Goal: Transaction & Acquisition: Purchase product/service

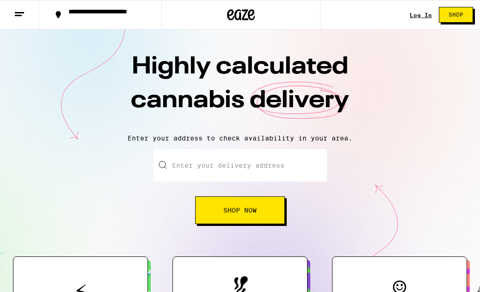
click at [286, 168] on input "Enter your delivery address" at bounding box center [240, 165] width 173 height 32
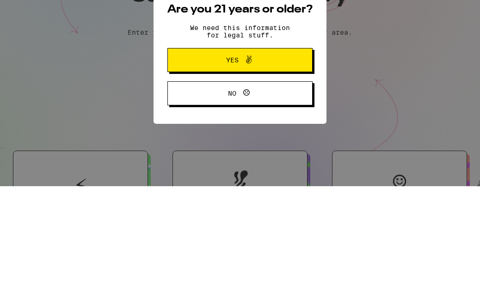
click at [303, 154] on button "Yes" at bounding box center [239, 166] width 145 height 24
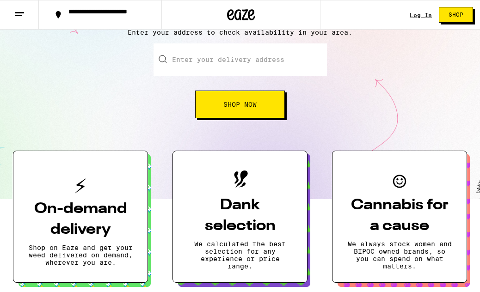
click at [307, 61] on input "Enter your delivery address" at bounding box center [240, 59] width 173 height 32
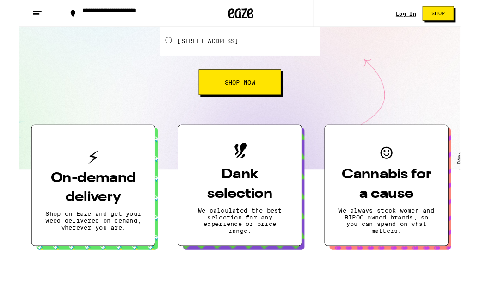
scroll to position [121, 0]
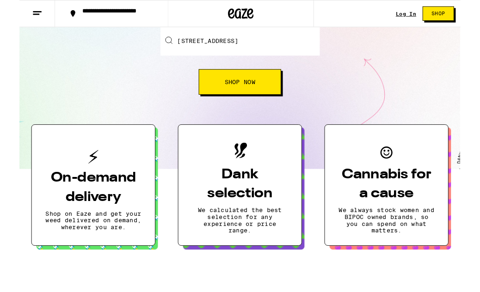
click at [276, 90] on button "Shop Now" at bounding box center [240, 89] width 90 height 28
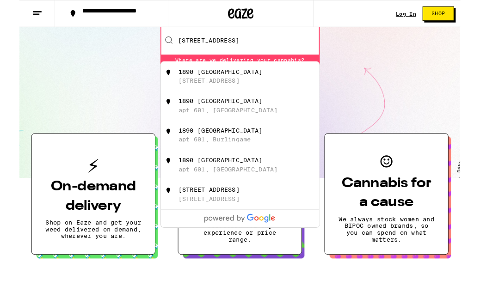
click at [288, 87] on div "[STREET_ADDRESS]" at bounding box center [255, 83] width 165 height 18
type input "[STREET_ADDRESS]"
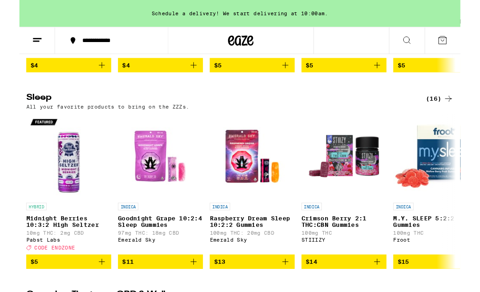
scroll to position [2981, 0]
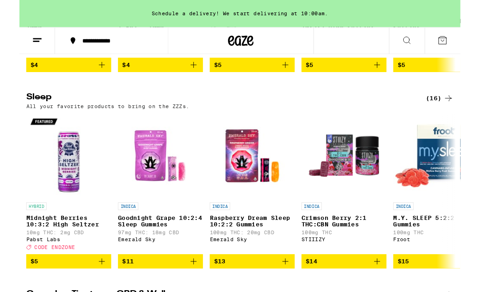
click at [330, 13] on div "Schedule a delivery! We start delivering at 10:00am." at bounding box center [240, 15] width 480 height 30
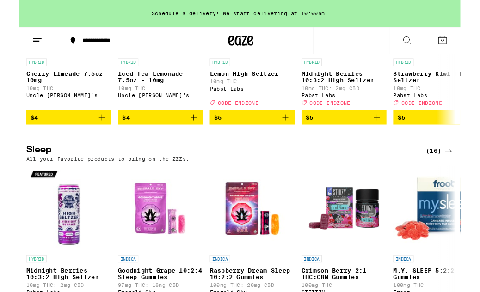
scroll to position [2921, 0]
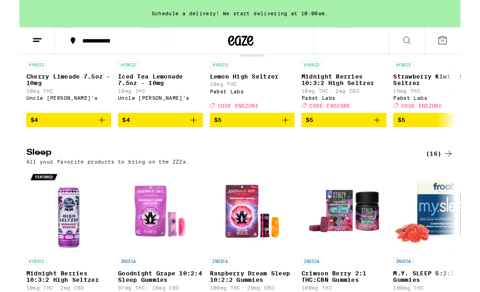
click at [313, 14] on div "Schedule a delivery! We start delivering at 10:00am." at bounding box center [240, 15] width 480 height 30
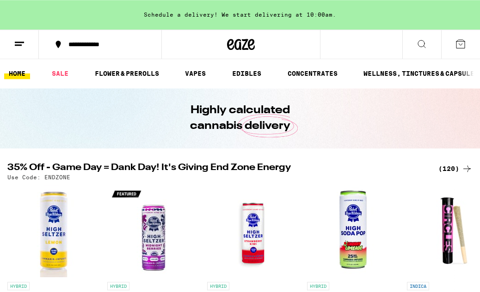
scroll to position [0, 0]
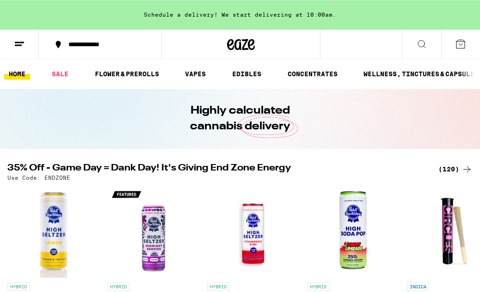
click at [21, 45] on line at bounding box center [18, 45] width 7 height 0
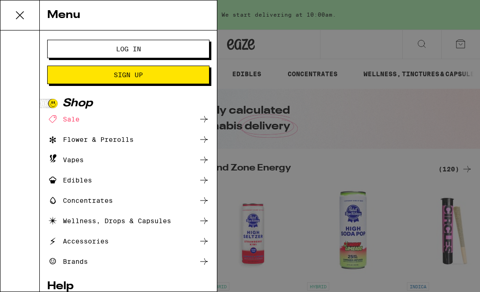
click at [93, 55] on button "Log In" at bounding box center [128, 49] width 162 height 19
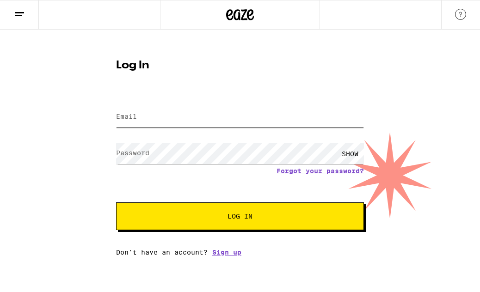
click at [283, 122] on input "Email" at bounding box center [240, 117] width 248 height 21
type input "[EMAIL_ADDRESS][PERSON_NAME][DOMAIN_NAME]"
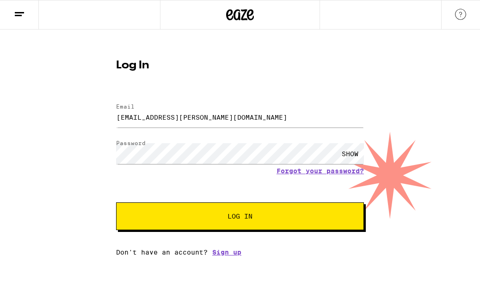
click at [240, 218] on button "Log In" at bounding box center [240, 217] width 248 height 28
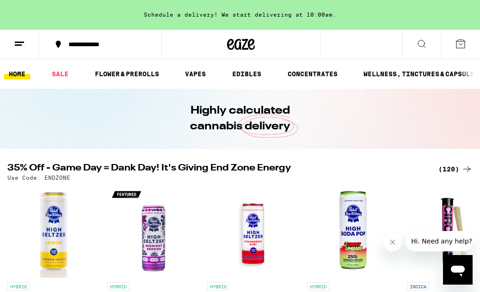
click at [17, 40] on icon at bounding box center [19, 43] width 11 height 11
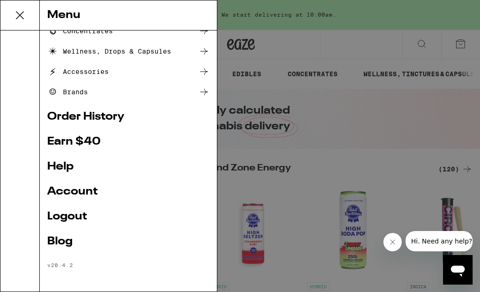
scroll to position [133, 0]
click at [77, 116] on link "Order History" at bounding box center [128, 116] width 162 height 11
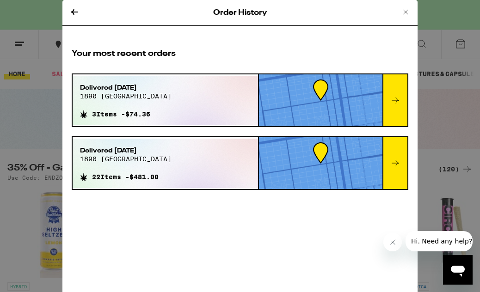
click at [403, 10] on icon at bounding box center [405, 11] width 11 height 11
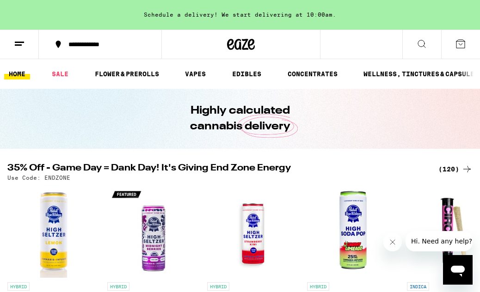
click at [20, 43] on icon at bounding box center [19, 43] width 11 height 11
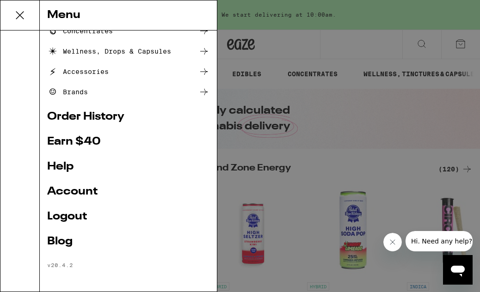
scroll to position [133, 0]
click at [343, 94] on div "Menu Shop Buy It Again Sale Flower & Prerolls Vapes Edibles Concentrates Wellne…" at bounding box center [240, 146] width 480 height 292
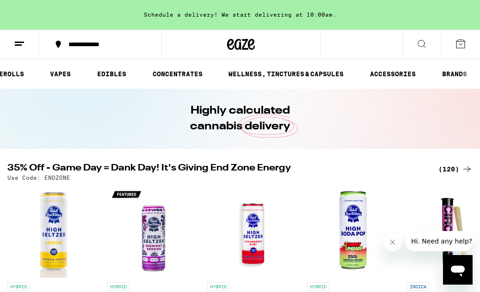
scroll to position [0, 137]
click at [329, 71] on link "WELLNESS, TINCTURES & CAPSULES" at bounding box center [286, 73] width 124 height 11
click at [323, 74] on link "WELLNESS, TINCTURES & CAPSULES" at bounding box center [286, 73] width 124 height 11
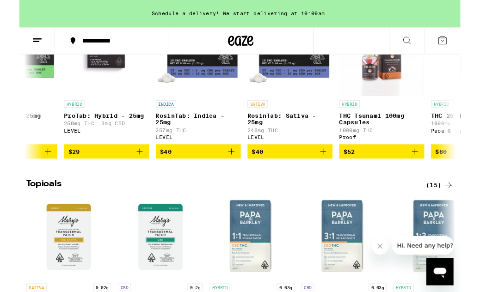
scroll to position [0, 766]
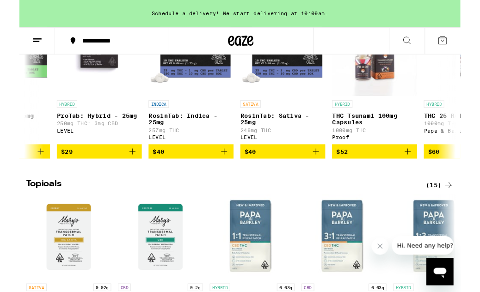
click at [420, 171] on icon "Add to bag" at bounding box center [422, 165] width 11 height 11
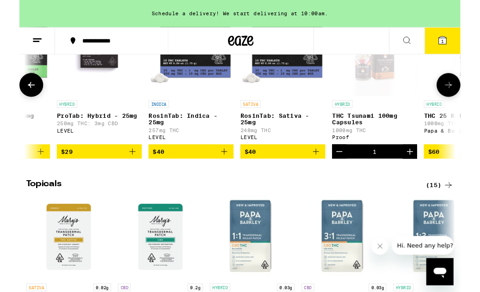
click at [122, 171] on icon "Add to bag" at bounding box center [123, 165] width 11 height 11
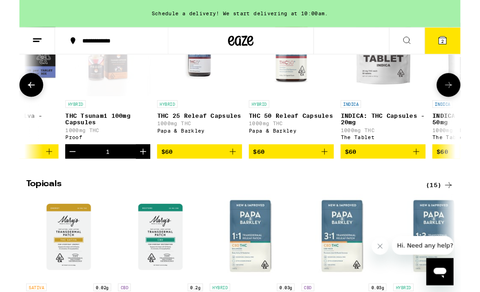
scroll to position [0, 1060]
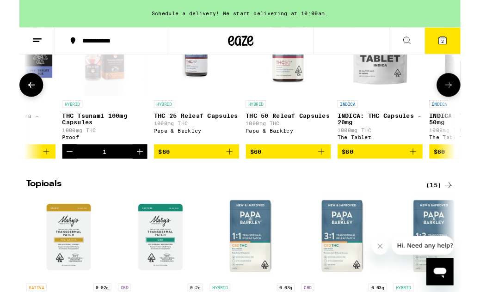
click at [234, 171] on icon "Add to bag" at bounding box center [228, 165] width 11 height 11
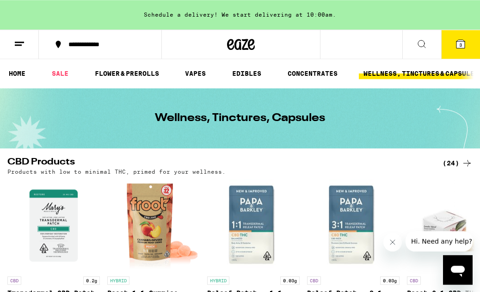
scroll to position [0, 0]
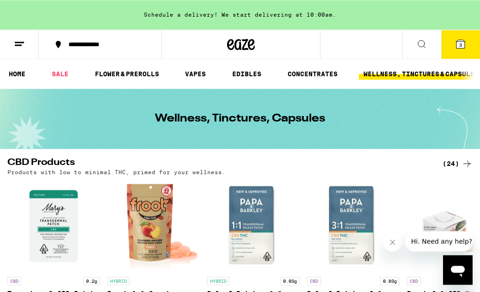
click at [252, 75] on link "EDIBLES" at bounding box center [247, 73] width 38 height 11
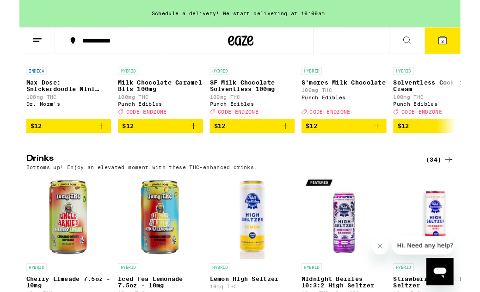
click at [90, 143] on icon "Add to bag" at bounding box center [89, 137] width 11 height 11
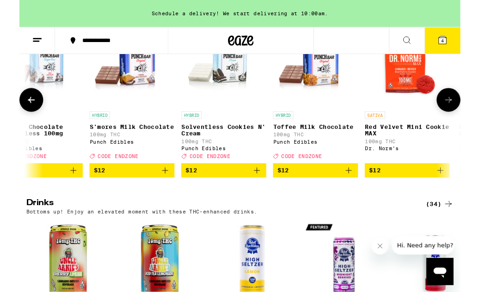
scroll to position [362, 0]
click at [257, 191] on icon "Add to bag" at bounding box center [258, 185] width 11 height 11
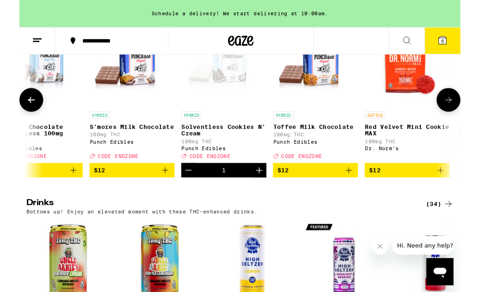
click at [454, 191] on icon "Add to bag" at bounding box center [458, 185] width 11 height 11
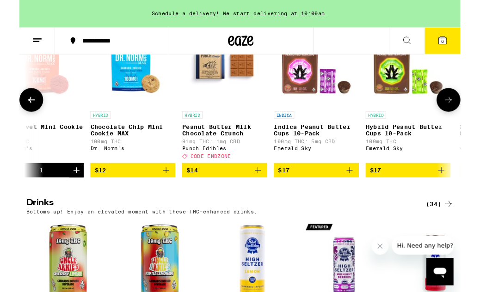
scroll to position [0, 630]
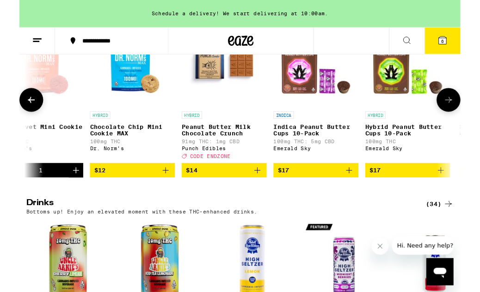
click at [163, 191] on icon "Add to bag" at bounding box center [159, 185] width 11 height 11
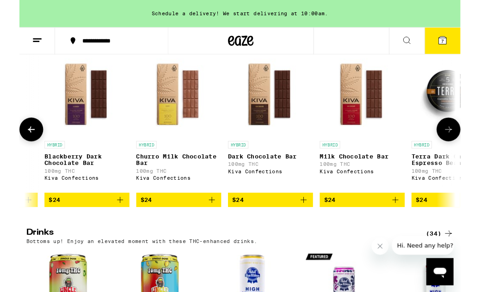
scroll to position [0, 1482]
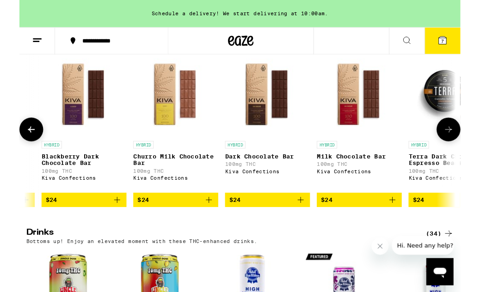
click at [104, 223] on icon "Add to bag" at bounding box center [106, 217] width 11 height 11
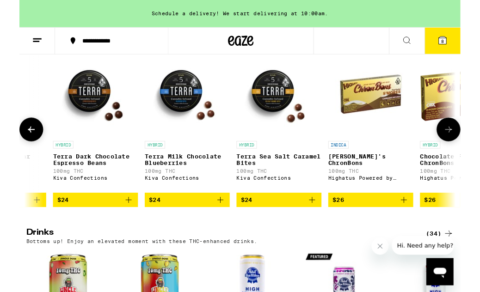
click at [462, 43] on span "8" at bounding box center [460, 45] width 3 height 6
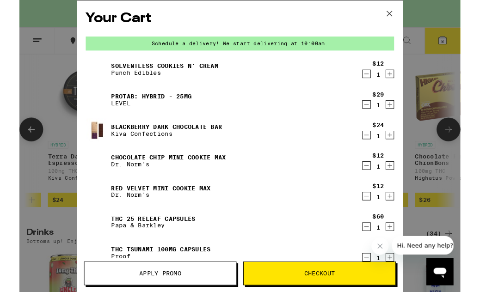
scroll to position [0, 1876]
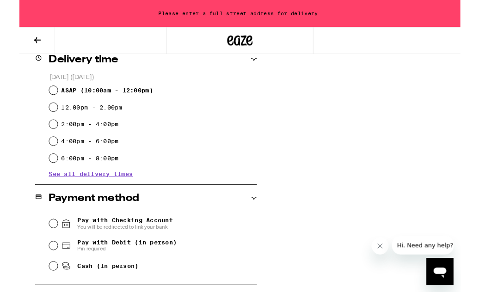
scroll to position [239, 0]
click at [72, 192] on span "See all delivery times" at bounding box center [78, 189] width 92 height 6
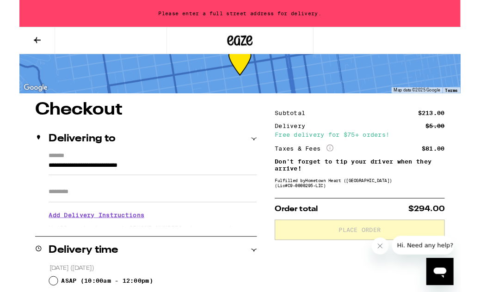
scroll to position [31, 0]
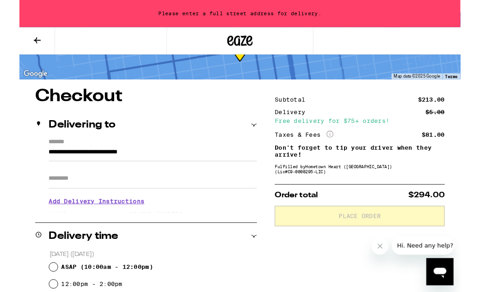
click at [340, 142] on icon at bounding box center [337, 145] width 7 height 7
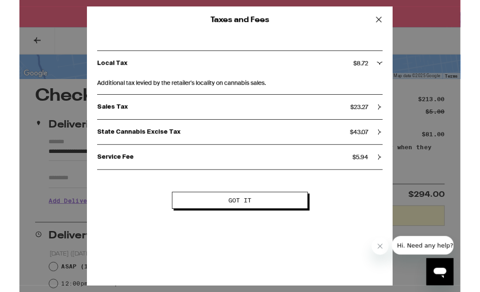
click at [390, 142] on icon at bounding box center [392, 144] width 6 height 6
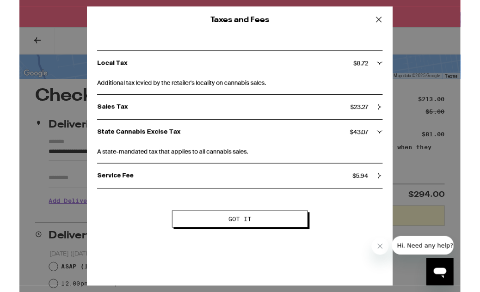
click at [392, 20] on icon at bounding box center [392, 22] width 6 height 6
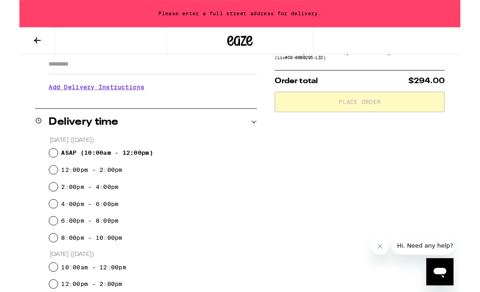
scroll to position [166, 0]
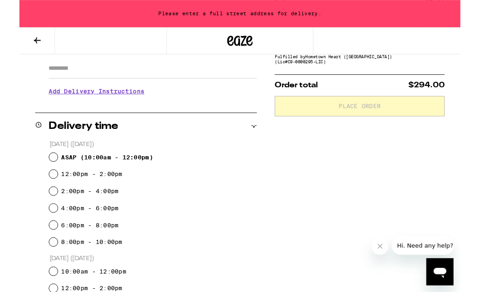
click at [132, 102] on h3 "Add Delivery Instructions" at bounding box center [145, 99] width 227 height 21
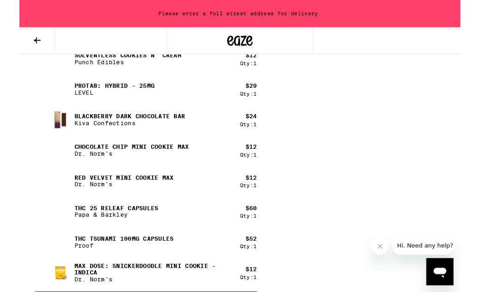
scroll to position [742, 0]
click at [165, 256] on p "THC Tsunami 100mg Capsules" at bounding box center [114, 259] width 108 height 7
click at [144, 261] on p "THC Tsunami 100mg Capsules" at bounding box center [114, 259] width 108 height 7
click at [48, 269] on img at bounding box center [45, 264] width 26 height 26
click at [47, 255] on img at bounding box center [45, 264] width 26 height 26
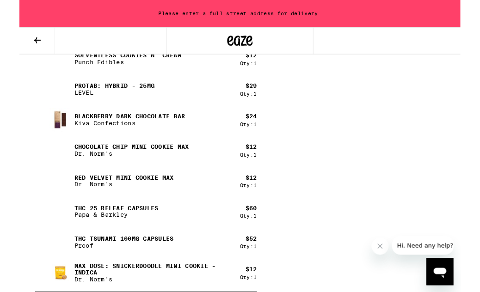
click at [46, 255] on img at bounding box center [45, 264] width 26 height 26
click at [69, 261] on p "THC Tsunami 100mg Capsules" at bounding box center [114, 259] width 108 height 7
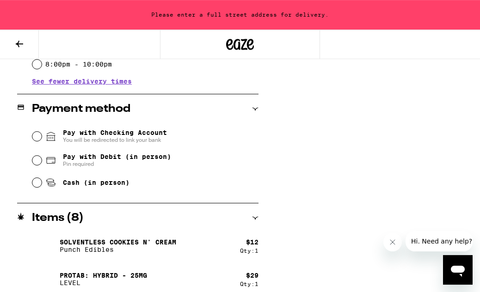
scroll to position [554, 0]
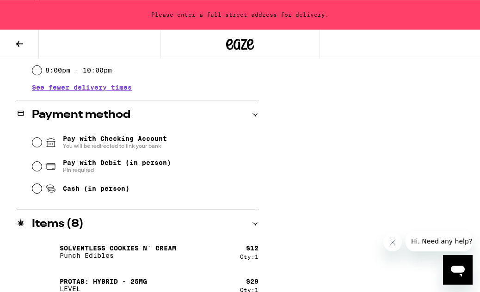
click at [18, 43] on icon at bounding box center [19, 44] width 7 height 6
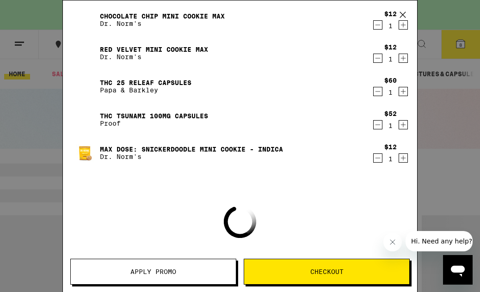
scroll to position [156, 0]
click at [97, 114] on img at bounding box center [85, 119] width 26 height 26
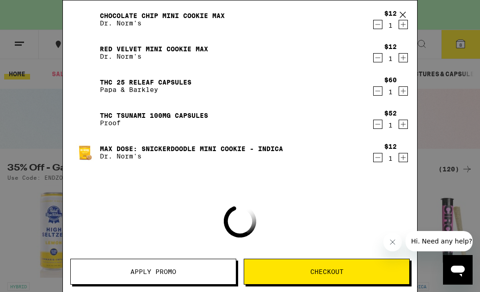
click at [27, 109] on div "Your Cart Schedule a delivery! We start delivering at 10:00am. Solventless Cook…" at bounding box center [240, 146] width 480 height 292
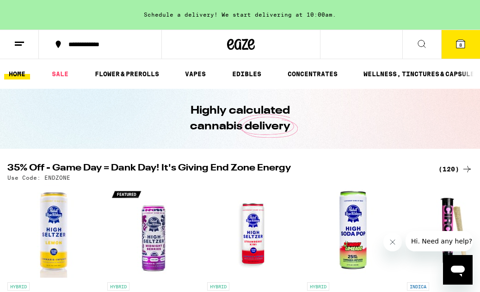
click at [400, 69] on link "WELLNESS, TINCTURES & CAPSULES" at bounding box center [421, 73] width 124 height 11
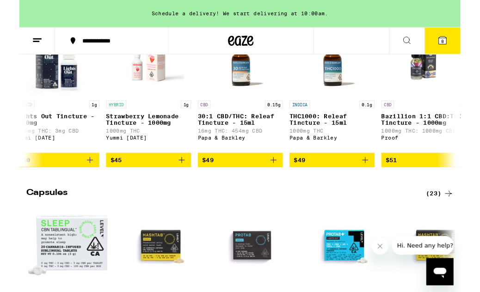
scroll to position [0, 517]
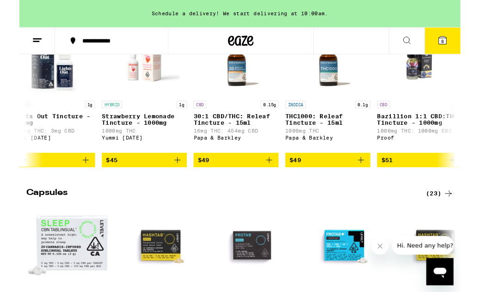
click at [373, 180] on icon "Add to bag" at bounding box center [371, 174] width 11 height 11
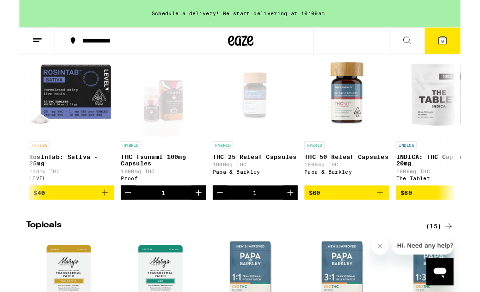
scroll to position [540, 0]
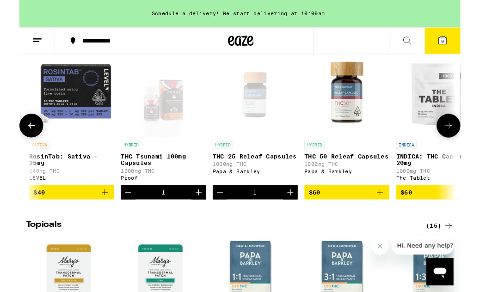
click at [139, 131] on div "Open page for THC Tsunami 100mg Capsules from Proof" at bounding box center [157, 102] width 93 height 93
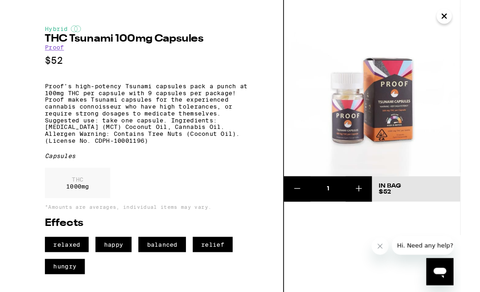
click at [340, 70] on img at bounding box center [384, 96] width 192 height 192
click at [346, 89] on img at bounding box center [384, 96] width 192 height 192
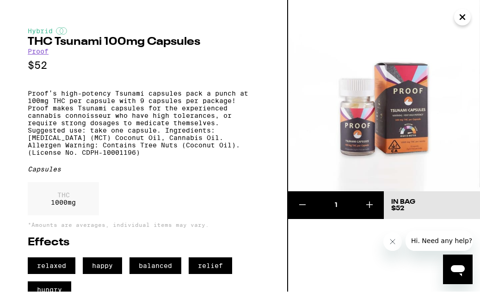
scroll to position [566, 0]
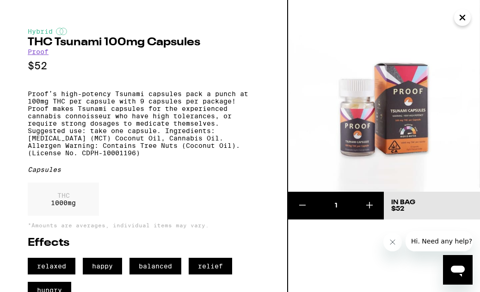
click at [466, 18] on icon "Close" at bounding box center [462, 18] width 11 height 14
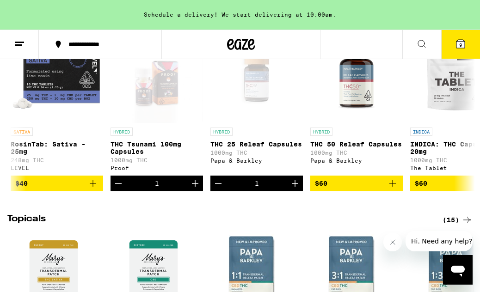
click at [121, 189] on icon "Decrement" at bounding box center [118, 183] width 11 height 11
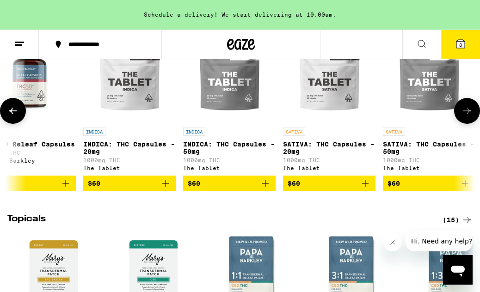
scroll to position [0, 1324]
click at [163, 189] on icon "Add to bag" at bounding box center [165, 183] width 11 height 11
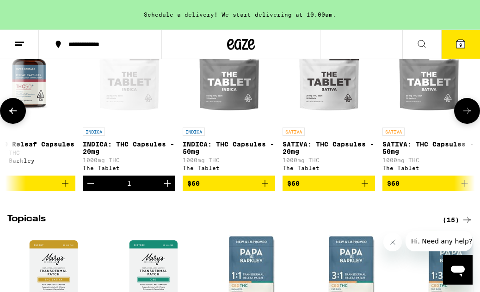
click at [361, 189] on icon "Add to bag" at bounding box center [364, 183] width 11 height 11
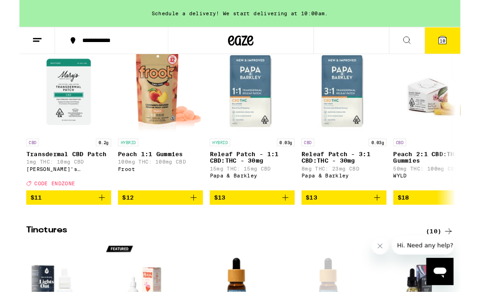
scroll to position [128, 0]
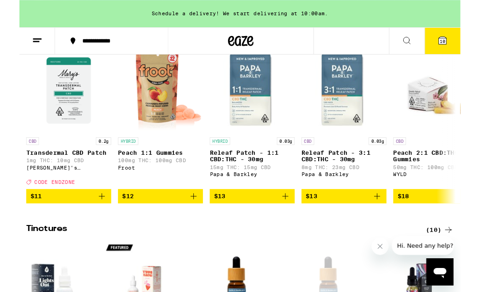
click at [190, 219] on icon "Add to bag" at bounding box center [189, 213] width 11 height 11
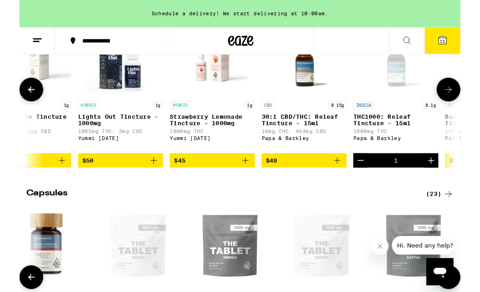
scroll to position [0, 456]
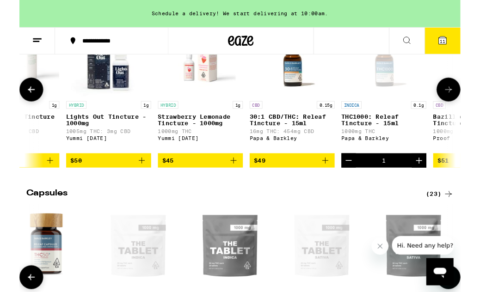
click at [361, 180] on icon "Decrement" at bounding box center [358, 174] width 11 height 11
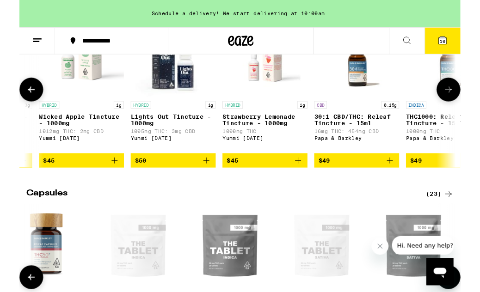
scroll to position [0, 381]
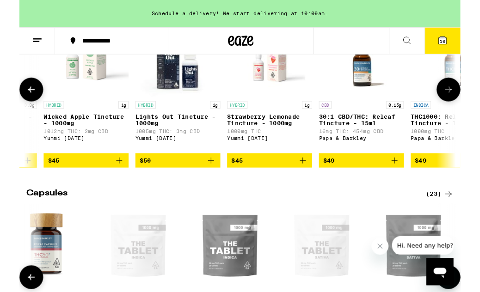
click at [308, 180] on icon "Add to bag" at bounding box center [308, 174] width 11 height 11
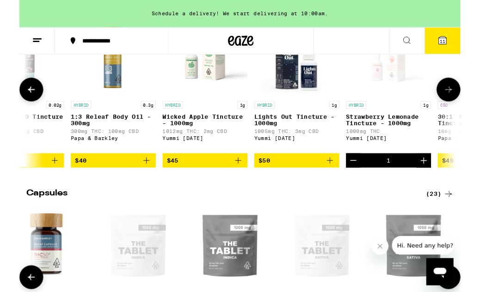
scroll to position [0, 248]
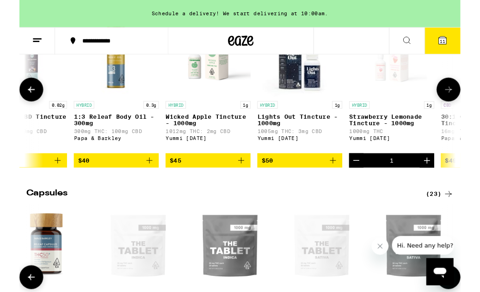
click at [340, 180] on icon "Add to bag" at bounding box center [341, 174] width 11 height 11
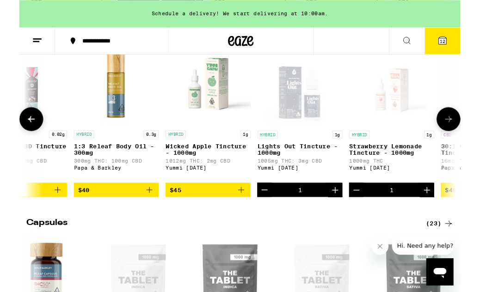
scroll to position [343, 0]
click at [462, 43] on span "12" at bounding box center [461, 45] width 6 height 6
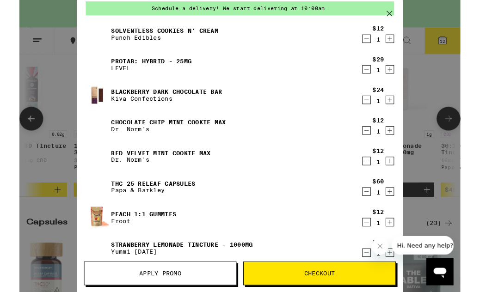
click at [405, 14] on icon at bounding box center [403, 15] width 14 height 14
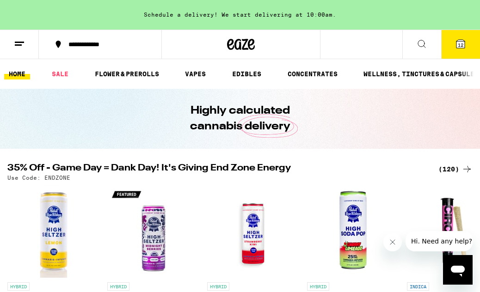
click at [113, 71] on link "FLOWER & PREROLLS" at bounding box center [127, 73] width 74 height 11
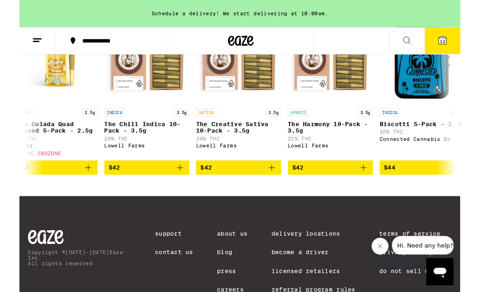
scroll to position [0, 7210]
click at [373, 188] on icon "Add to bag" at bounding box center [374, 182] width 11 height 11
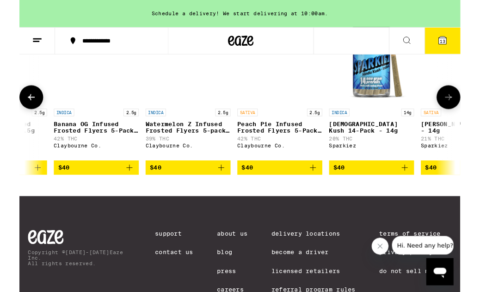
scroll to position [0, 5572]
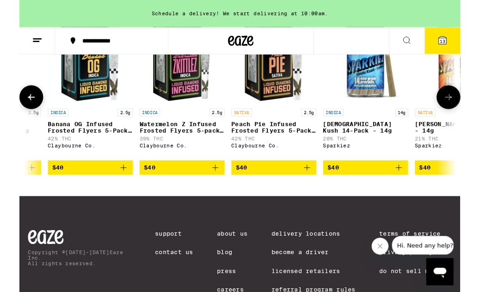
click at [316, 188] on icon "Add to bag" at bounding box center [313, 182] width 11 height 11
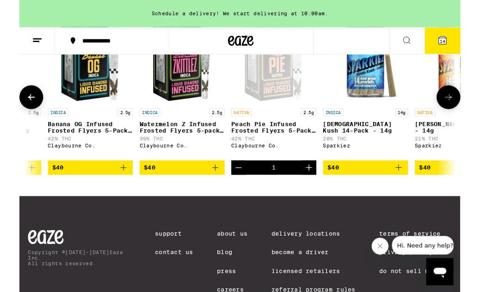
click at [208, 188] on icon "Add to bag" at bounding box center [213, 182] width 11 height 11
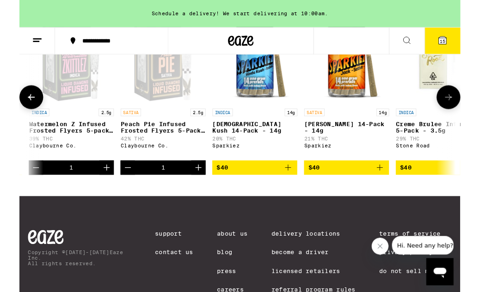
scroll to position [0, 5709]
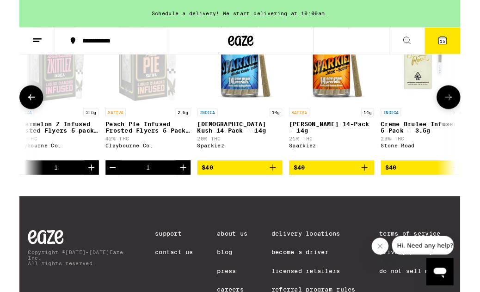
click at [372, 188] on icon "Add to bag" at bounding box center [376, 182] width 11 height 11
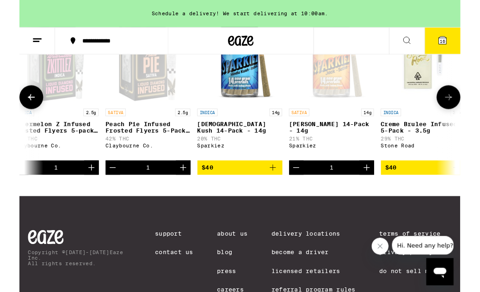
click at [276, 188] on icon "Add to bag" at bounding box center [276, 182] width 11 height 11
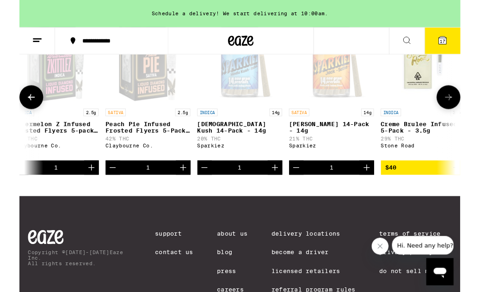
click at [461, 44] on span "17" at bounding box center [461, 45] width 6 height 6
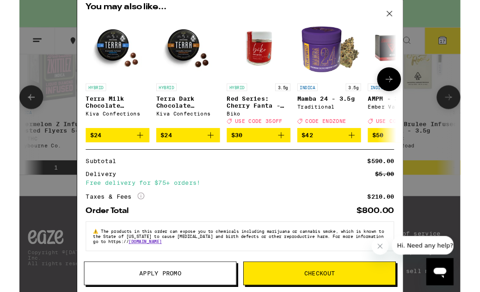
scroll to position [644, 0]
click at [405, 11] on icon at bounding box center [403, 15] width 14 height 14
